Goal: Information Seeking & Learning: Learn about a topic

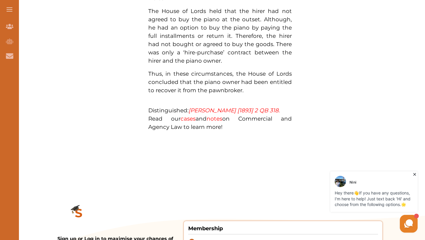
scroll to position [440, 0]
click at [163, 47] on span "The House of Lords held that the hirer had not agreed to buy the piano at the o…" at bounding box center [219, 37] width 143 height 56
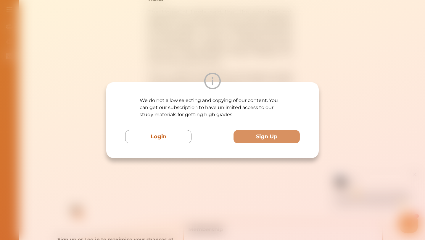
click at [250, 68] on div "We do not allow selecting and copying of our content. You can get our subscript…" at bounding box center [212, 120] width 425 height 240
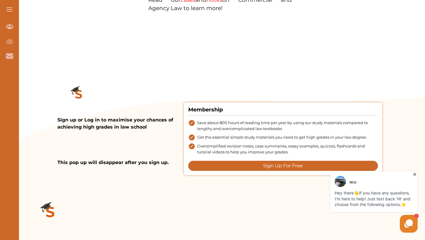
scroll to position [535, 0]
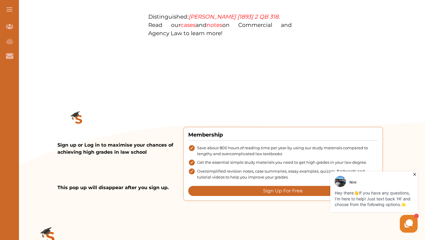
click at [231, 20] on em "[PERSON_NAME] [1893] 2 QB 318." at bounding box center [233, 16] width 91 height 7
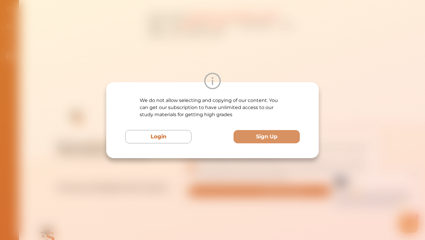
click at [269, 48] on div "We do not allow selecting and copying of our content. You can get our subscript…" at bounding box center [212, 120] width 425 height 240
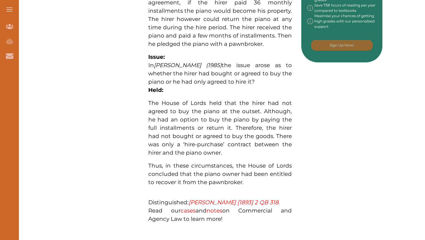
scroll to position [337, 0]
